Goal: Transaction & Acquisition: Purchase product/service

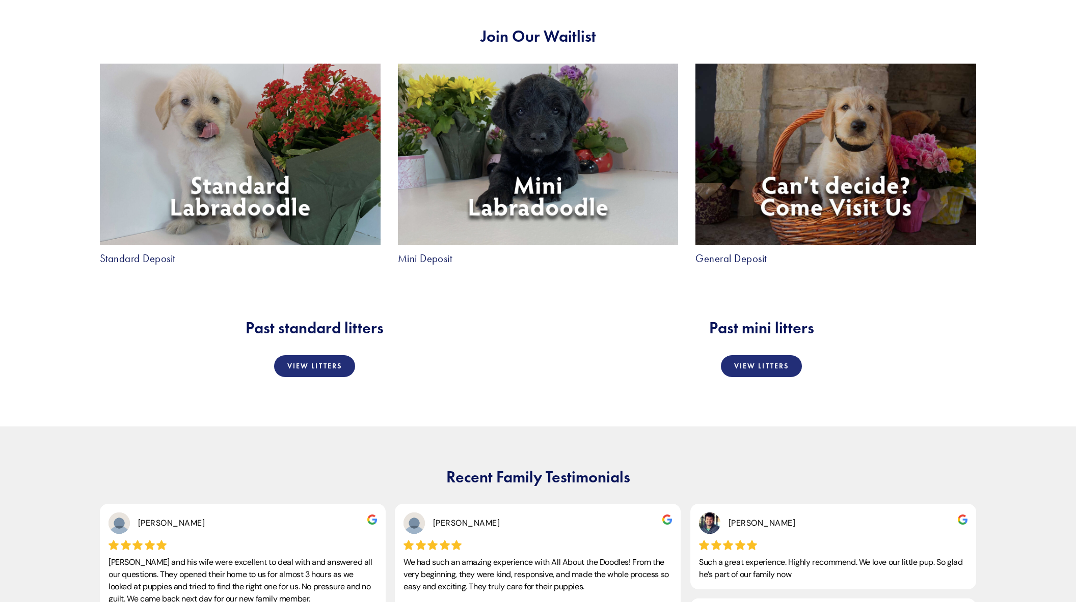
click at [241, 161] on img at bounding box center [240, 154] width 281 height 181
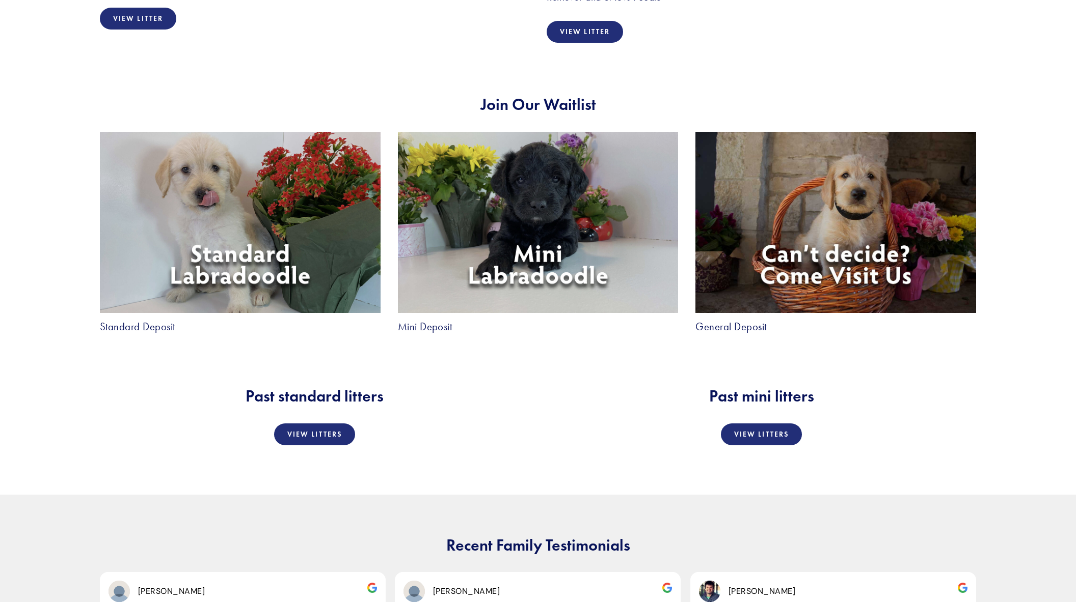
scroll to position [1906, 0]
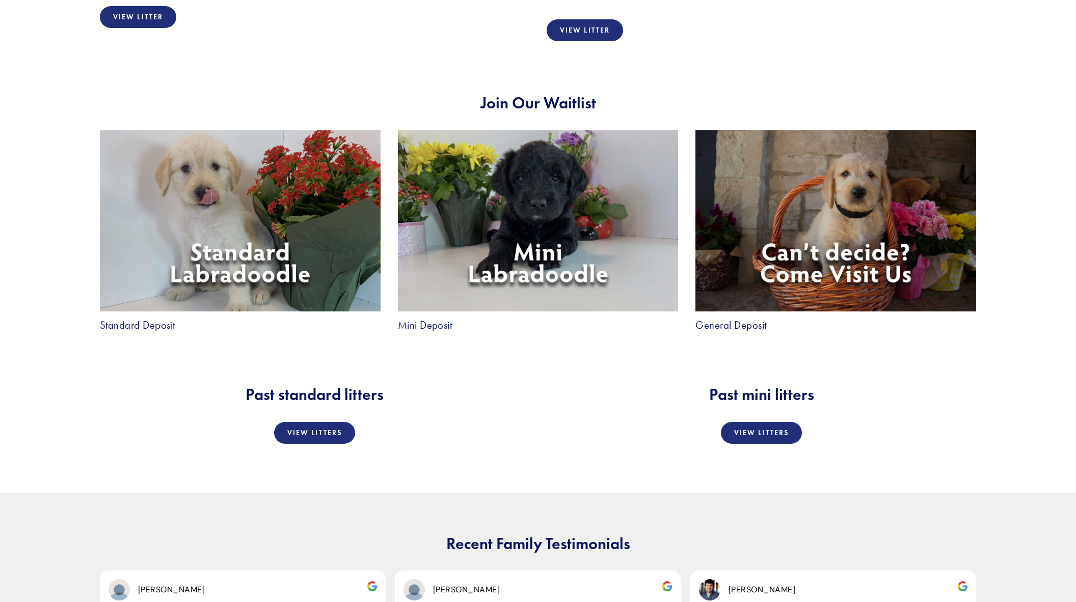
click at [236, 242] on img at bounding box center [240, 220] width 281 height 181
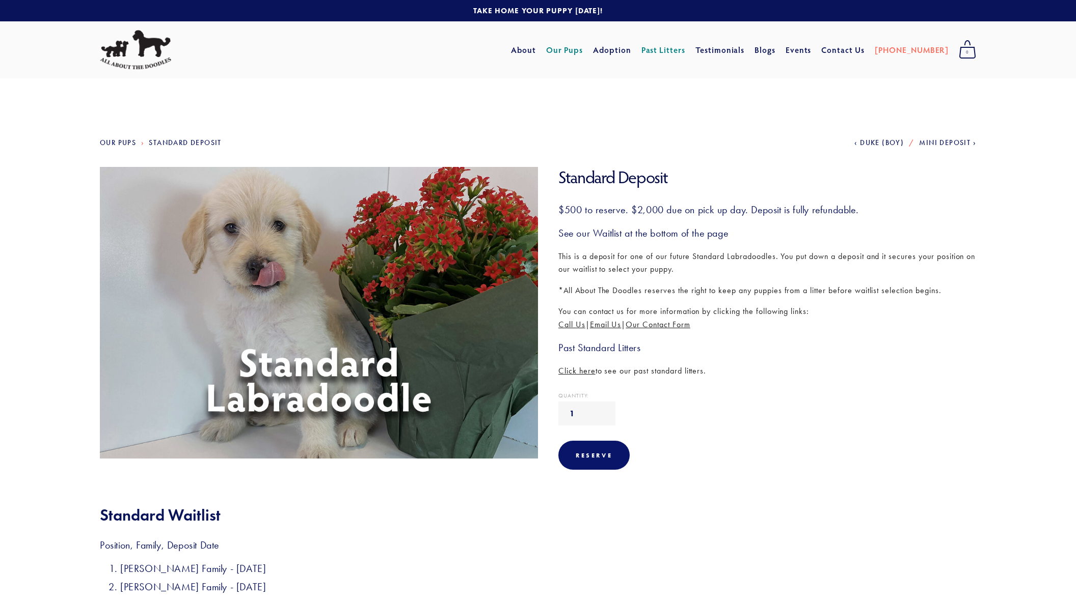
scroll to position [2, 0]
